Goal: Task Accomplishment & Management: Use online tool/utility

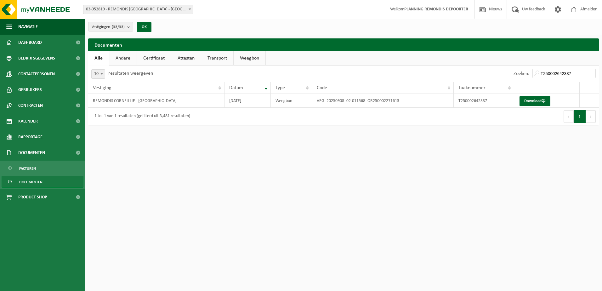
drag, startPoint x: 25, startPoint y: 40, endPoint x: 134, endPoint y: 60, distance: 110.4
click at [25, 40] on span "Dashboard" at bounding box center [30, 43] width 24 height 16
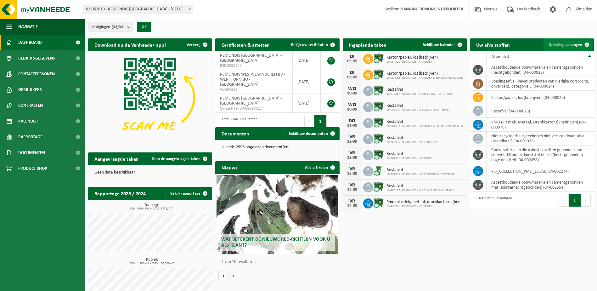
click at [556, 47] on link "Ophaling aanvragen" at bounding box center [569, 44] width 50 height 13
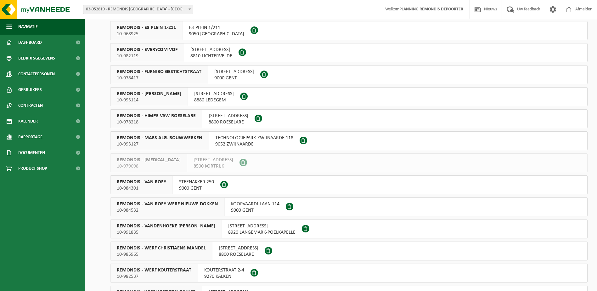
scroll to position [31, 0]
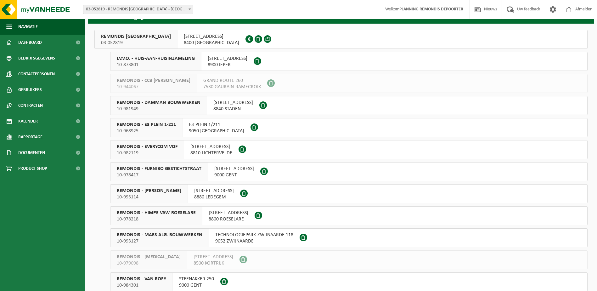
click at [147, 40] on span "03-052819" at bounding box center [136, 43] width 70 height 6
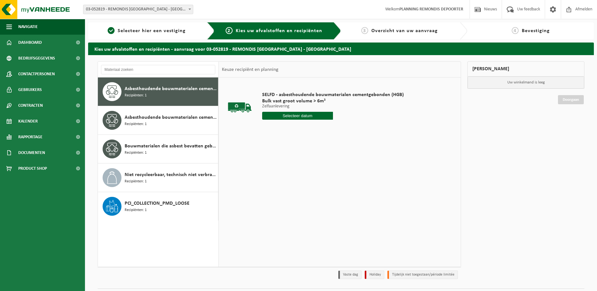
click at [303, 115] on input "text" at bounding box center [297, 116] width 71 height 8
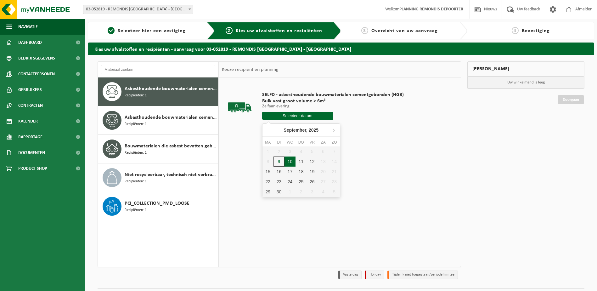
click at [286, 163] on div "10" at bounding box center [290, 161] width 11 height 10
type input "Van 2025-09-10"
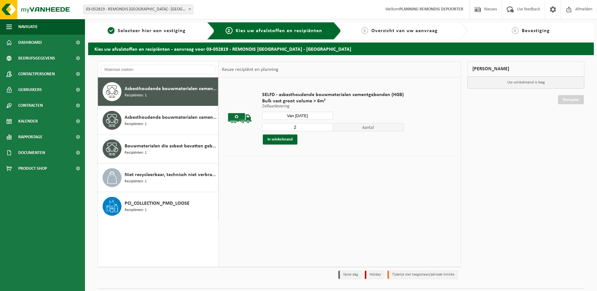
type input "2"
click at [327, 127] on input "2" at bounding box center [297, 127] width 71 height 8
click at [289, 136] on button "In winkelmand" at bounding box center [280, 139] width 35 height 10
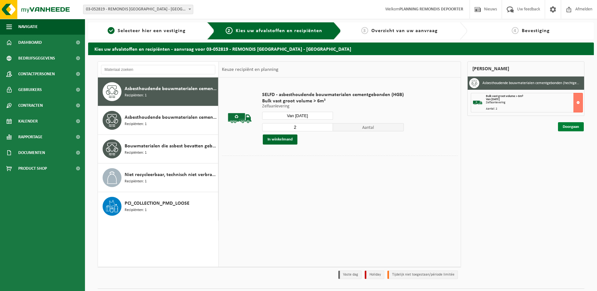
click at [571, 126] on link "Doorgaan" at bounding box center [571, 126] width 26 height 9
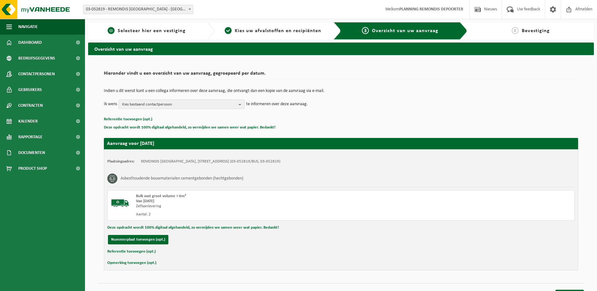
click at [142, 34] on link "1 Selecteer hier een vestiging" at bounding box center [146, 31] width 111 height 8
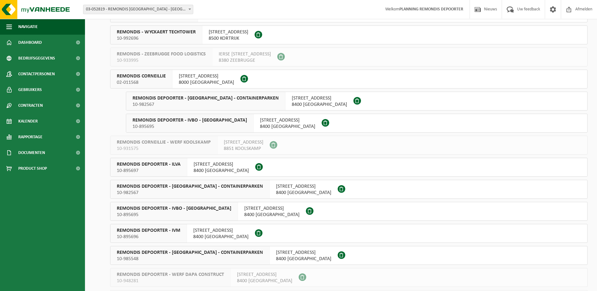
scroll to position [409, 0]
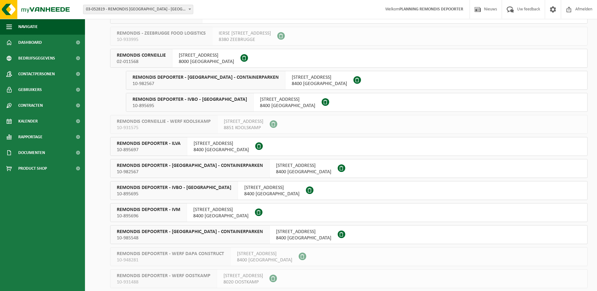
click at [169, 227] on div "REMONDIS DEPOORTER - IVOO - CONTAINERPARKEN 10-985548" at bounding box center [189, 234] width 159 height 18
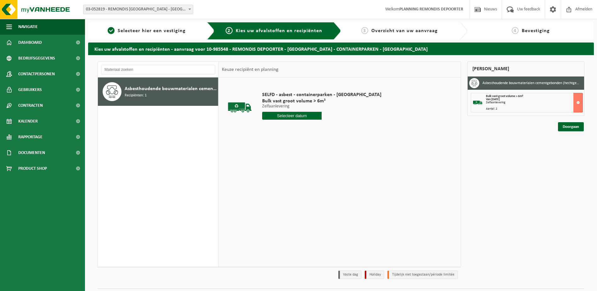
click at [282, 113] on input "text" at bounding box center [292, 116] width 60 height 8
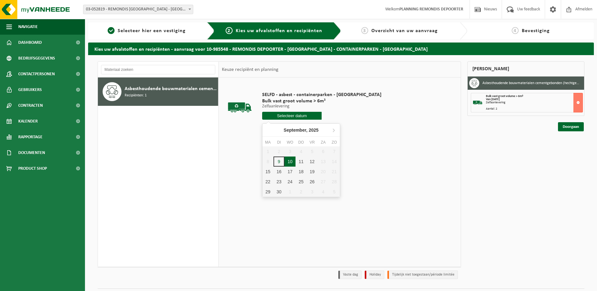
click at [291, 163] on div "10" at bounding box center [290, 161] width 11 height 10
type input "Van 2025-09-10"
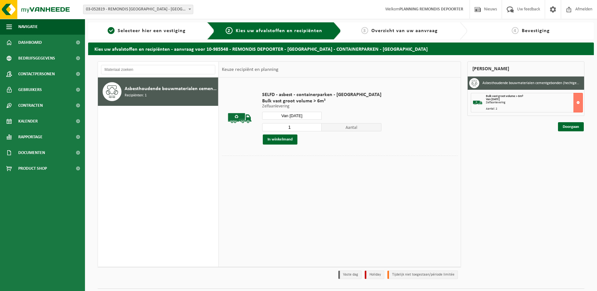
click at [299, 124] on input "1" at bounding box center [292, 127] width 60 height 8
type input "2"
click at [299, 126] on input "2" at bounding box center [292, 127] width 60 height 8
click at [287, 137] on button "In winkelmand" at bounding box center [280, 139] width 35 height 10
click at [570, 148] on link "Doorgaan" at bounding box center [571, 149] width 26 height 9
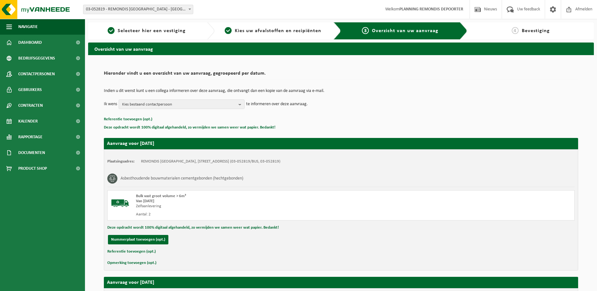
scroll to position [150, 0]
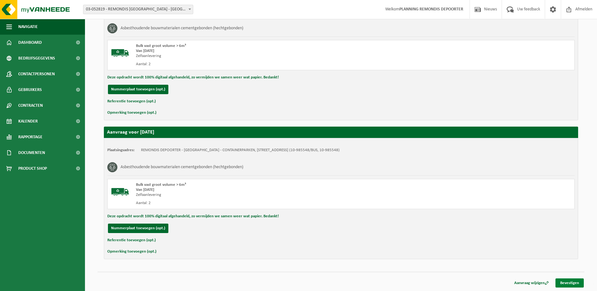
click at [569, 283] on link "Bevestigen" at bounding box center [570, 282] width 28 height 9
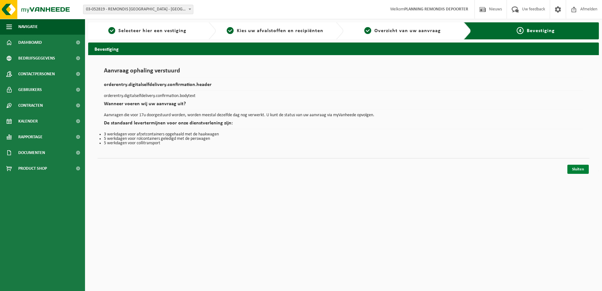
click at [577, 170] on link "Sluiten" at bounding box center [577, 169] width 21 height 9
